Goal: Register for event/course

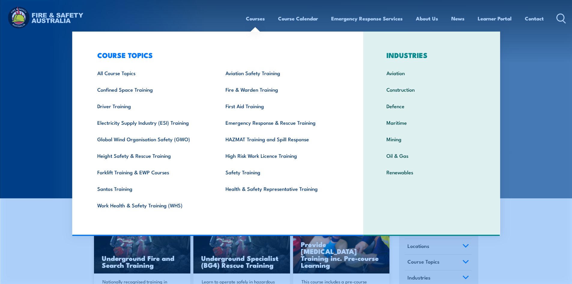
click at [260, 20] on link "Courses" at bounding box center [255, 19] width 19 height 16
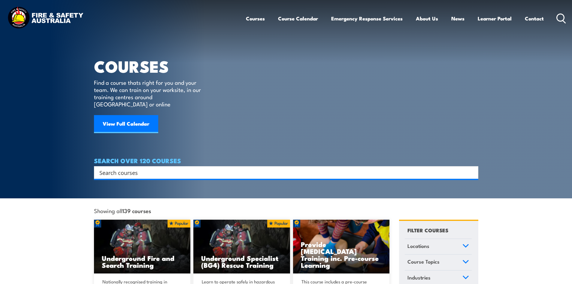
click at [162, 166] on div "Search" at bounding box center [286, 172] width 384 height 13
click at [157, 168] on input "Search input" at bounding box center [282, 172] width 366 height 9
type input "fire extinguisher"
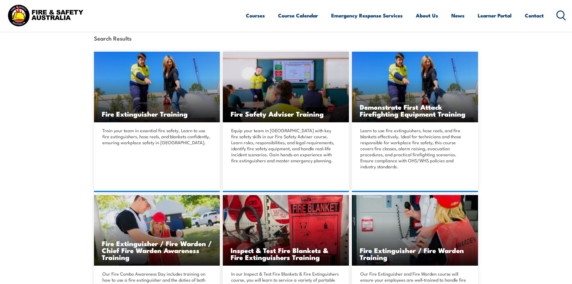
scroll to position [210, 0]
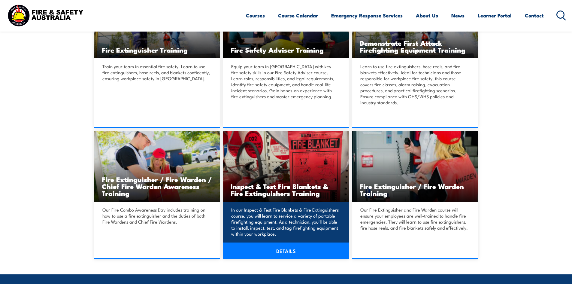
click at [280, 252] on link "DETAILS" at bounding box center [286, 250] width 126 height 17
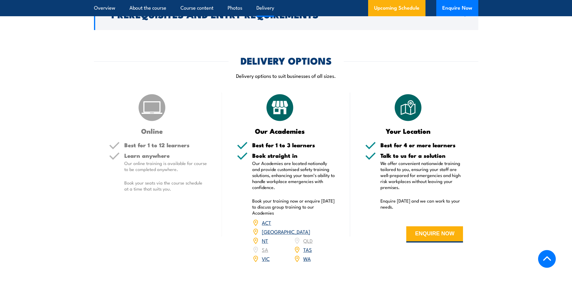
scroll to position [841, 0]
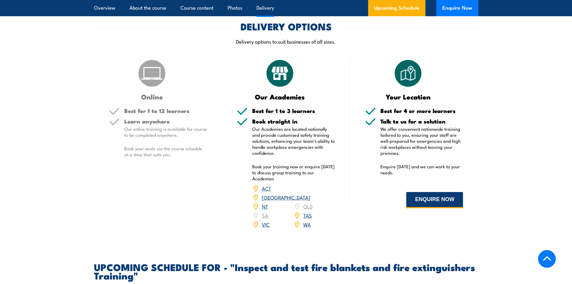
click at [430, 208] on button "ENQUIRE NOW" at bounding box center [434, 200] width 57 height 16
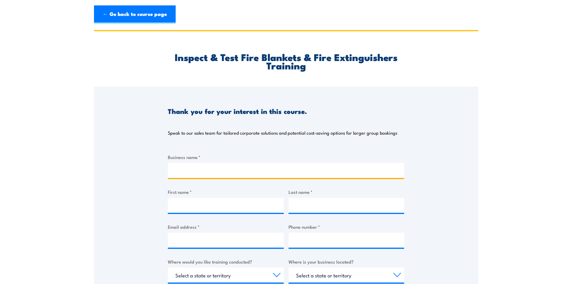
click at [237, 170] on input "Business name *" at bounding box center [286, 170] width 236 height 15
type input "BAI Communications"
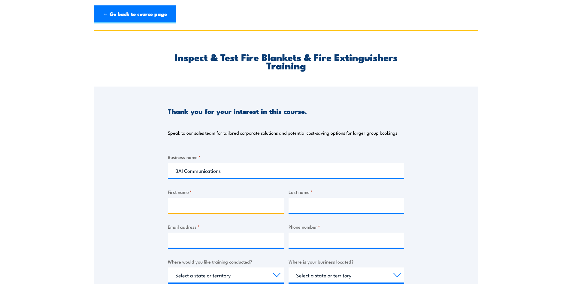
type input "[PERSON_NAME]"
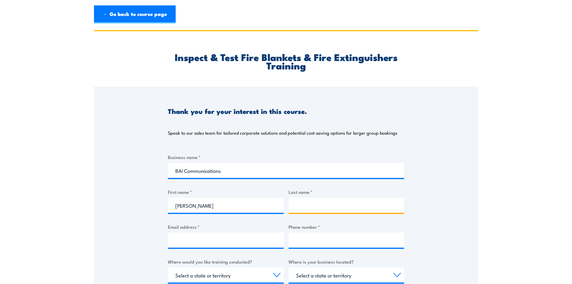
type input "[PERSON_NAME]"
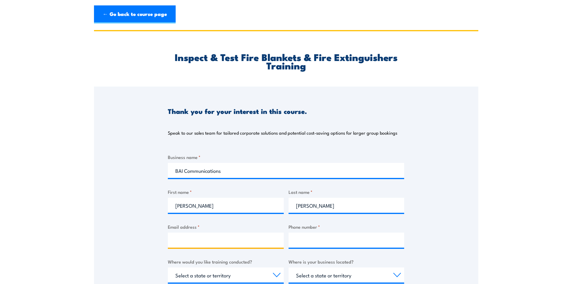
type input "Liz.Turner@baicommunications.com"
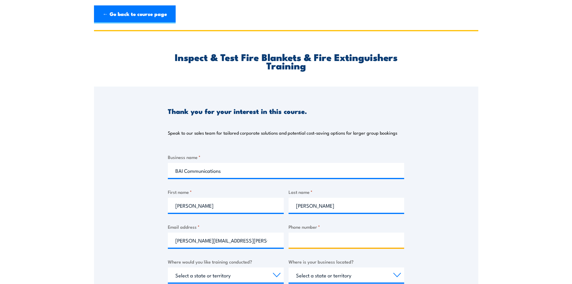
type input "0893450611"
select select "WA"
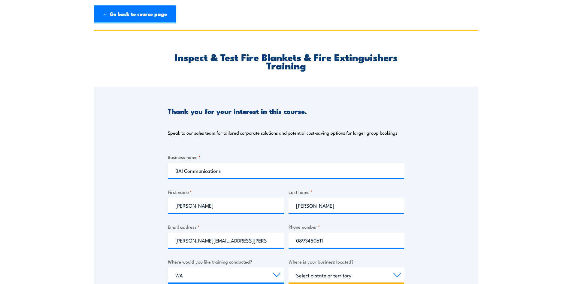
select select "WA"
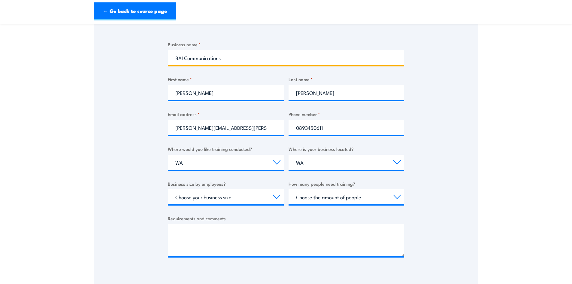
scroll to position [120, 0]
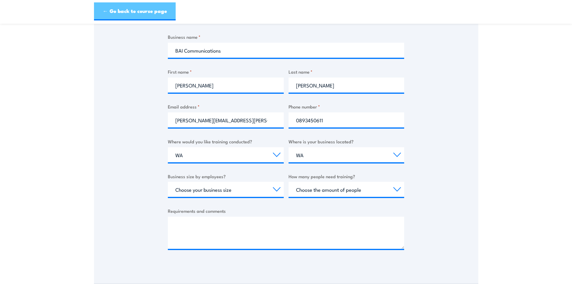
click at [105, 14] on link "← Go back to course page" at bounding box center [135, 11] width 82 height 18
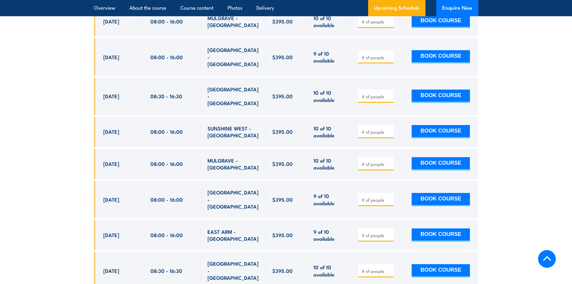
scroll to position [1595, 0]
